Goal: Transaction & Acquisition: Purchase product/service

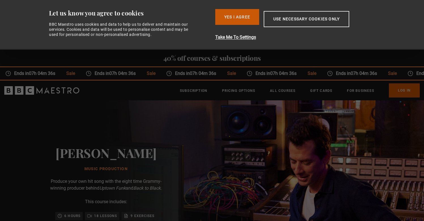
click at [241, 19] on button "Yes I Agree" at bounding box center [237, 17] width 44 height 16
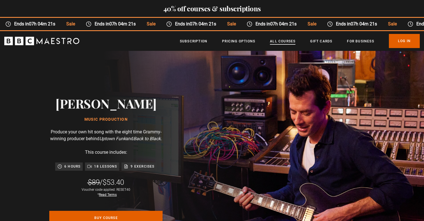
click at [284, 40] on link "All Courses" at bounding box center [282, 42] width 25 height 6
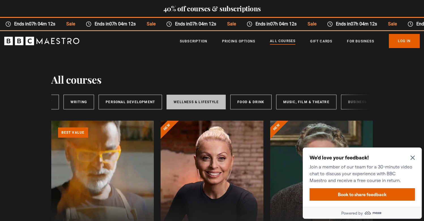
scroll to position [0, 93]
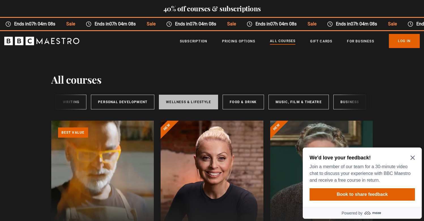
scroll to position [0, 94]
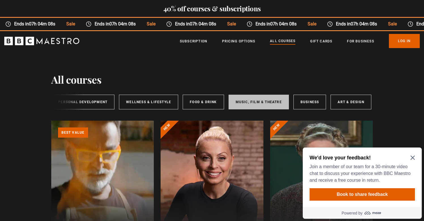
click at [247, 100] on link "Music, Film & Theatre" at bounding box center [258, 102] width 60 height 15
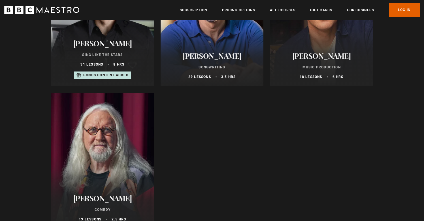
scroll to position [458, 0]
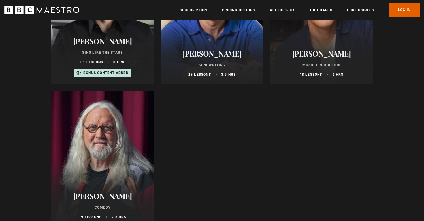
click at [343, 46] on div "[PERSON_NAME] Music Production 18 lessons 6 hrs" at bounding box center [321, 63] width 103 height 42
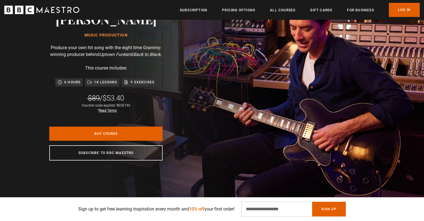
scroll to position [0, 74]
click at [99, 85] on p "18 lessons" at bounding box center [105, 83] width 23 height 6
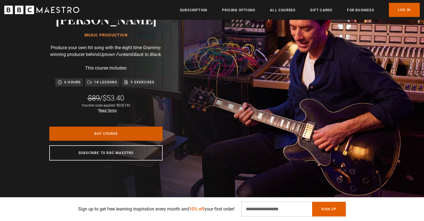
click at [104, 141] on link "Buy Course" at bounding box center [105, 134] width 113 height 14
